Goal: Use online tool/utility: Utilize a website feature to perform a specific function

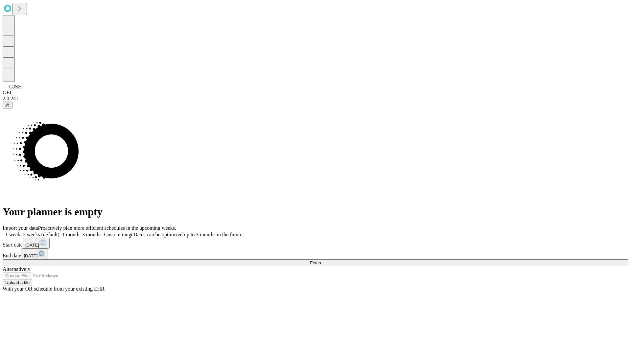
click at [321, 260] on span "Fetch" at bounding box center [315, 262] width 11 height 5
